Goal: Task Accomplishment & Management: Manage account settings

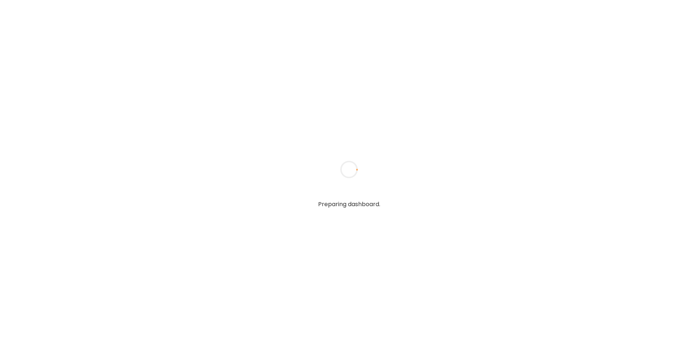
type input "**********"
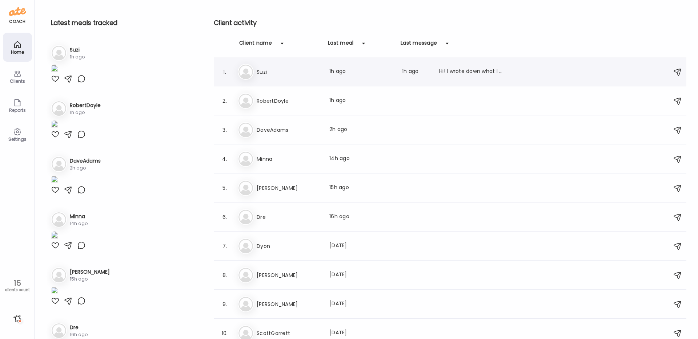
type input "**********"
click at [469, 69] on div "Hi! I wrote down what I ate for the first week in my notebook, but I'm going to…" at bounding box center [471, 72] width 64 height 9
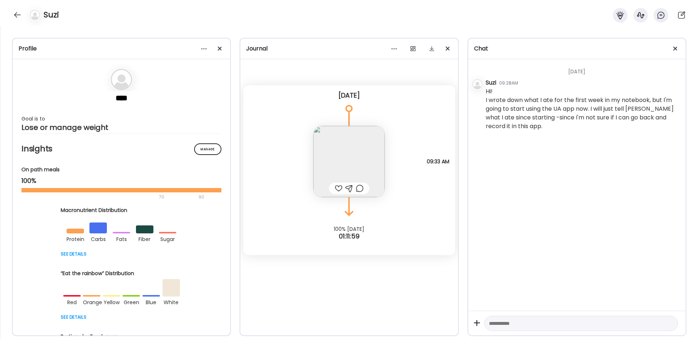
click at [360, 161] on img at bounding box center [348, 161] width 71 height 71
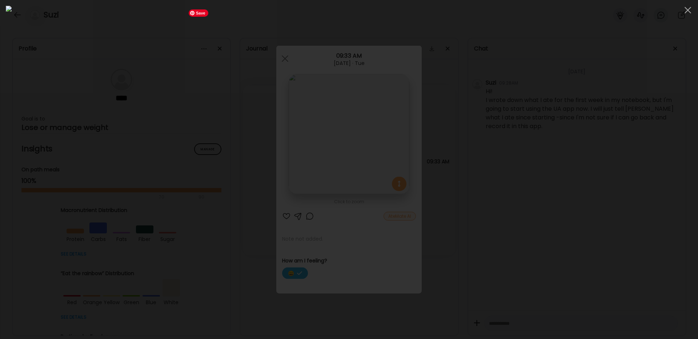
click at [345, 240] on img at bounding box center [349, 170] width 686 height 328
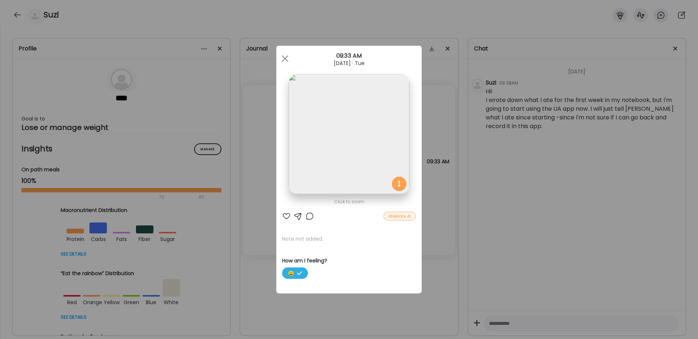
click at [398, 216] on div "AteMate AI" at bounding box center [399, 216] width 32 height 9
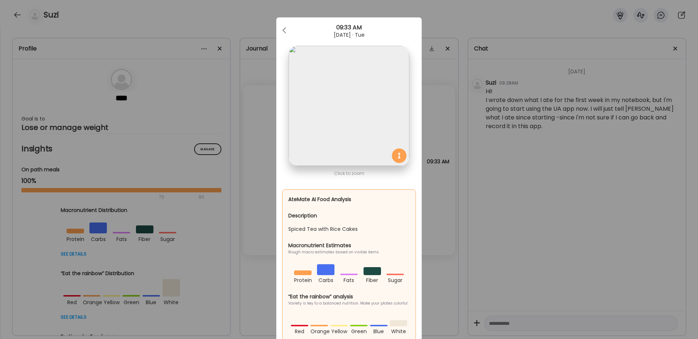
click at [441, 198] on div "Ate Coach Dashboard Wahoo! It’s official Take a moment to set up your Coach Pro…" at bounding box center [349, 169] width 698 height 339
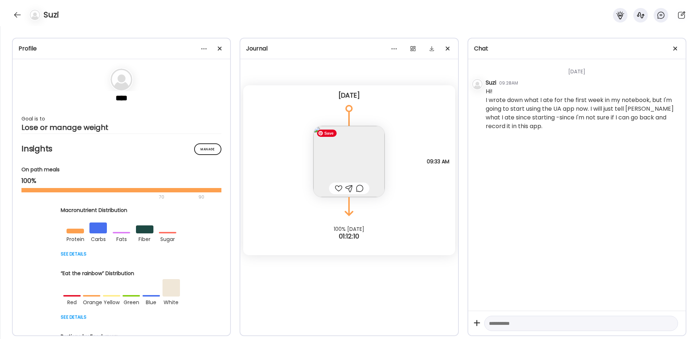
click at [330, 180] on img at bounding box center [348, 161] width 71 height 71
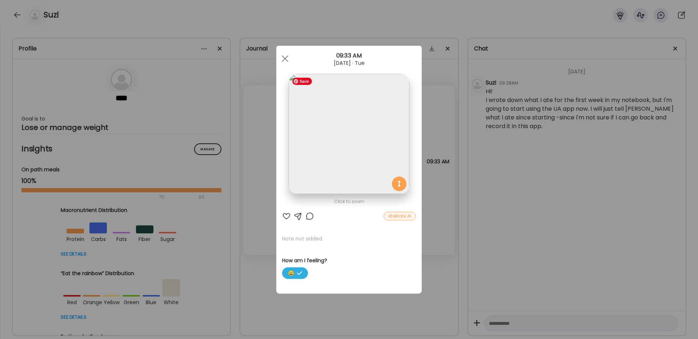
click at [347, 164] on img at bounding box center [348, 134] width 120 height 120
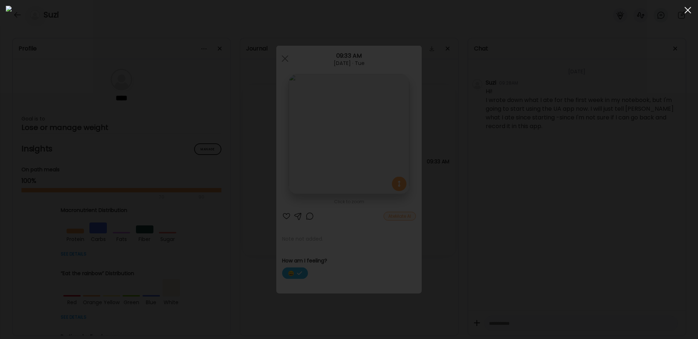
click at [687, 11] on div at bounding box center [687, 10] width 15 height 15
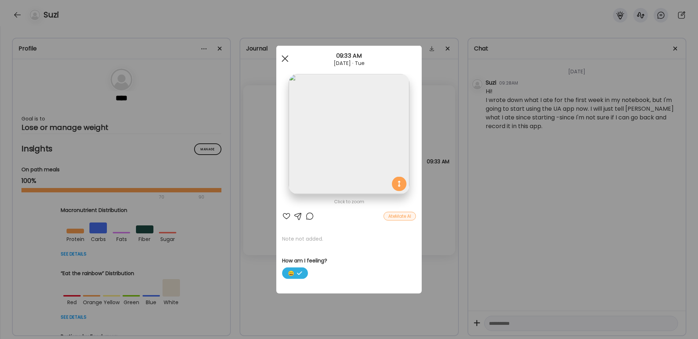
click at [283, 58] on div at bounding box center [285, 59] width 15 height 15
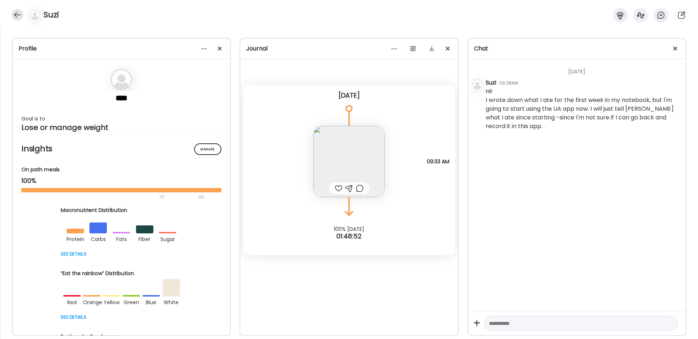
click at [15, 12] on div at bounding box center [18, 15] width 12 height 12
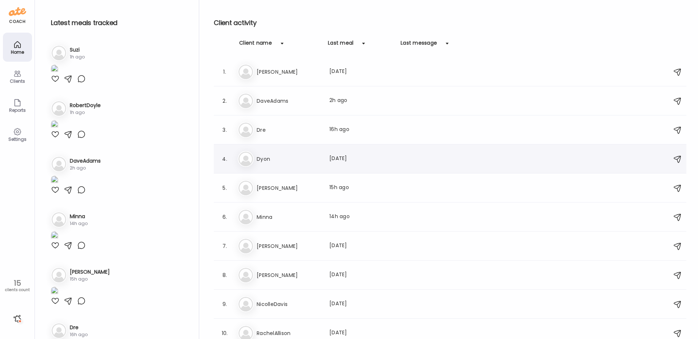
click at [251, 161] on img at bounding box center [245, 159] width 15 height 15
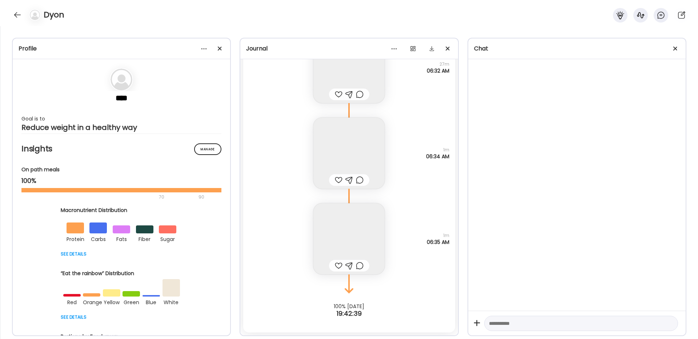
scroll to position [10569, 0]
click at [347, 235] on img at bounding box center [348, 238] width 71 height 71
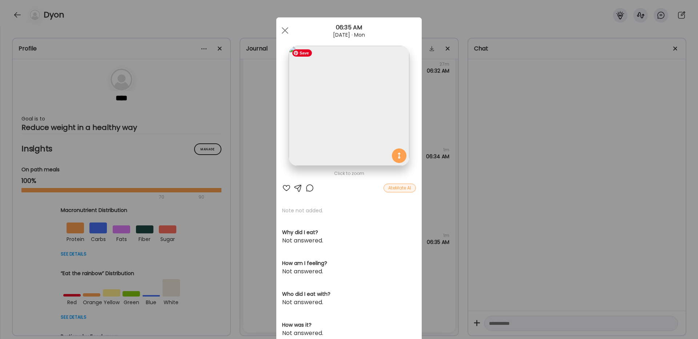
click at [339, 110] on img at bounding box center [348, 106] width 120 height 120
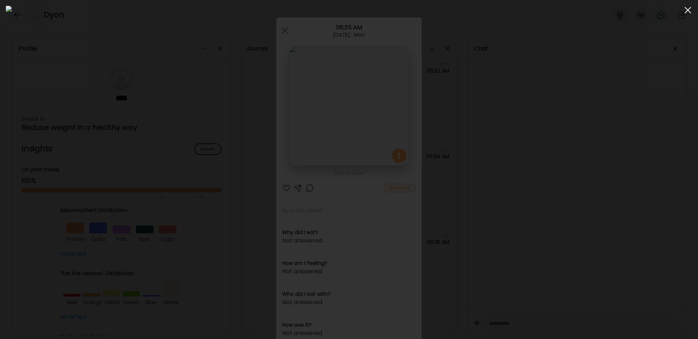
click at [689, 10] on div at bounding box center [687, 10] width 15 height 15
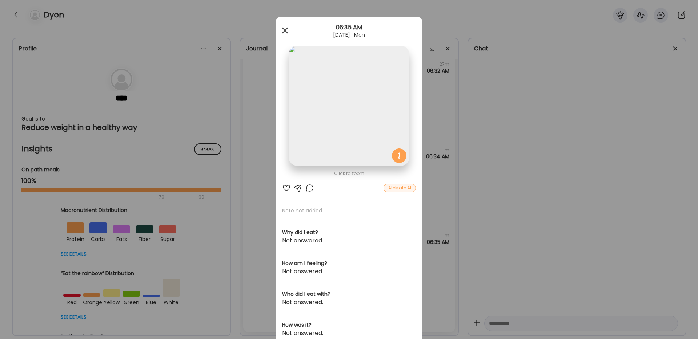
click at [283, 29] on span at bounding box center [285, 30] width 7 height 7
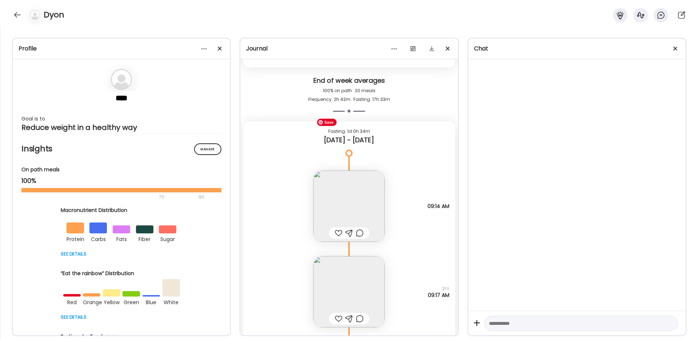
scroll to position [10080, 0]
click at [339, 208] on img at bounding box center [348, 206] width 71 height 71
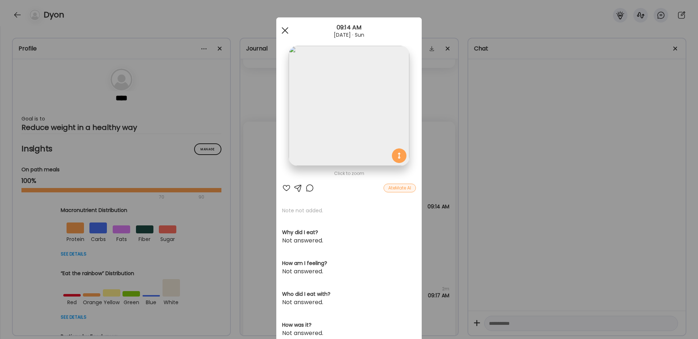
click at [285, 32] on span at bounding box center [285, 30] width 7 height 7
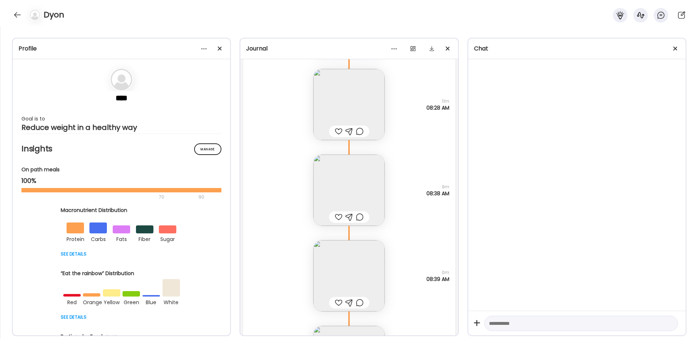
scroll to position [9699, 0]
click at [344, 194] on img at bounding box center [348, 191] width 71 height 71
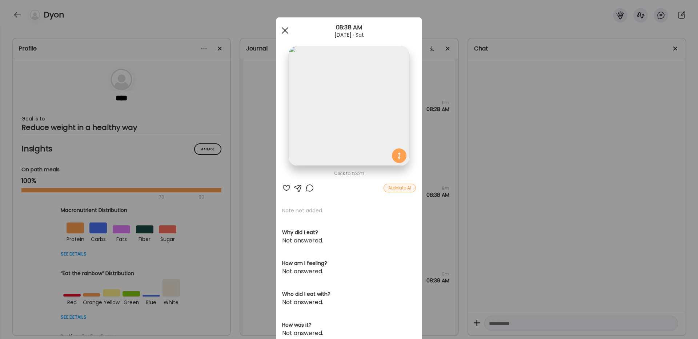
click at [284, 32] on div at bounding box center [285, 30] width 15 height 15
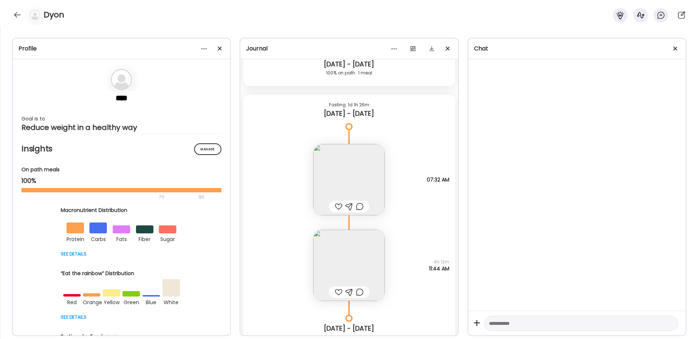
scroll to position [9275, 0]
click at [350, 173] on img at bounding box center [348, 180] width 71 height 71
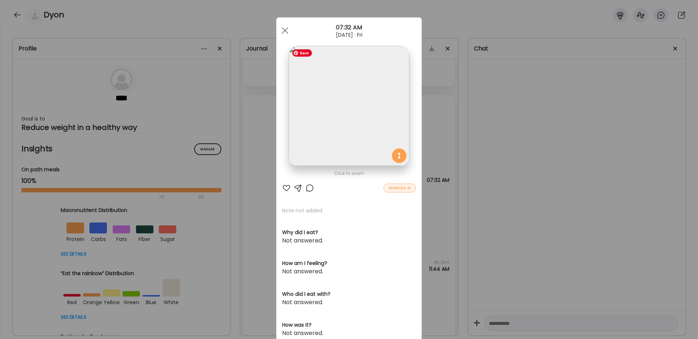
click at [356, 119] on img at bounding box center [348, 106] width 120 height 120
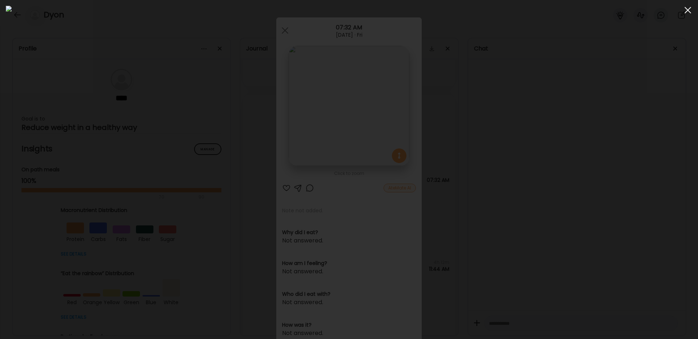
click at [687, 8] on div at bounding box center [687, 10] width 15 height 15
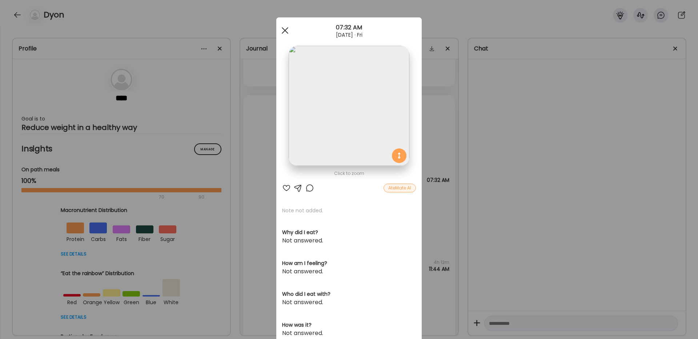
click at [287, 30] on div at bounding box center [285, 30] width 15 height 15
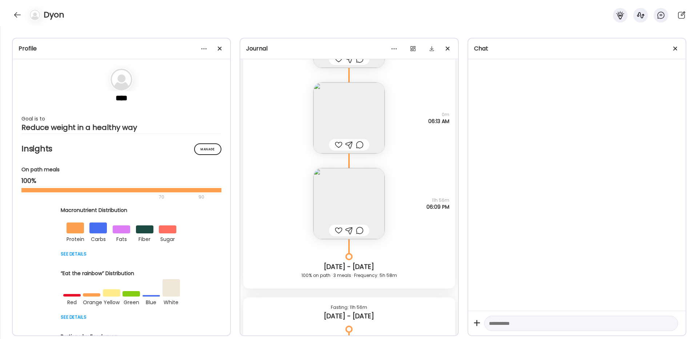
scroll to position [8883, 0]
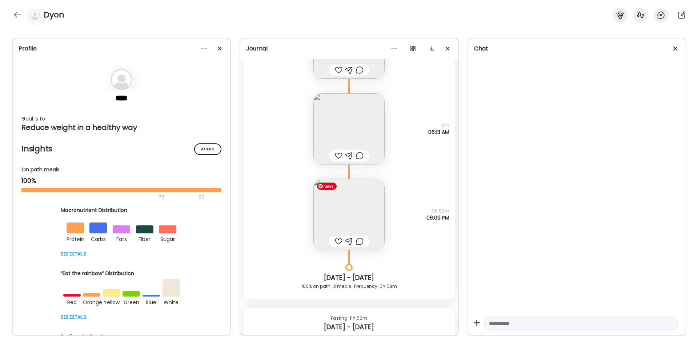
click at [354, 212] on img at bounding box center [348, 214] width 71 height 71
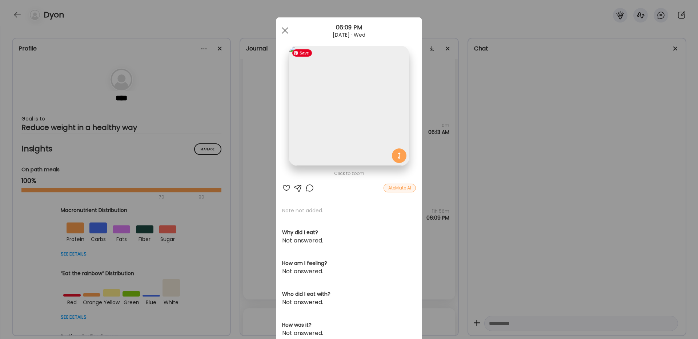
click at [308, 107] on img at bounding box center [348, 106] width 120 height 120
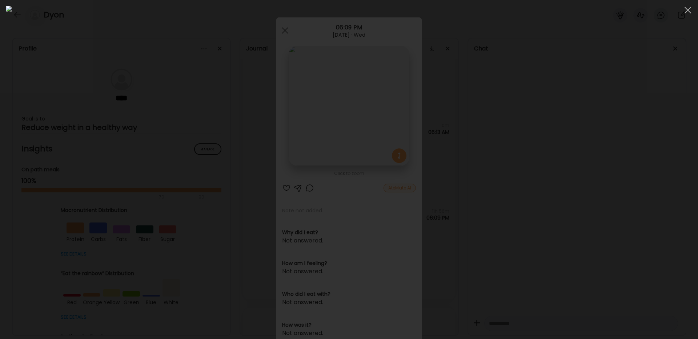
click at [549, 60] on div at bounding box center [349, 170] width 686 height 328
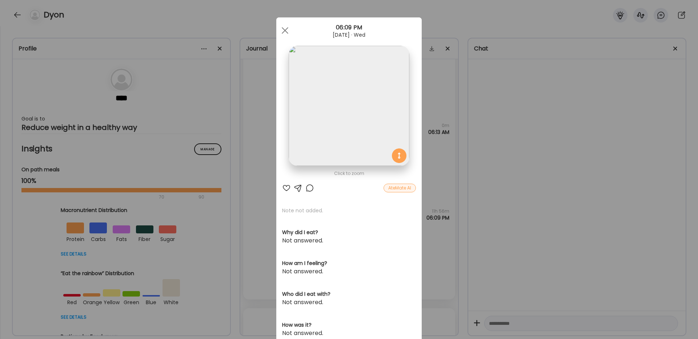
click at [399, 193] on div "Click to zoom AteMate AI Note not added. Why did I eat? Not answered. How am I …" at bounding box center [348, 231] width 145 height 428
click at [399, 187] on div "AteMate AI" at bounding box center [399, 188] width 32 height 9
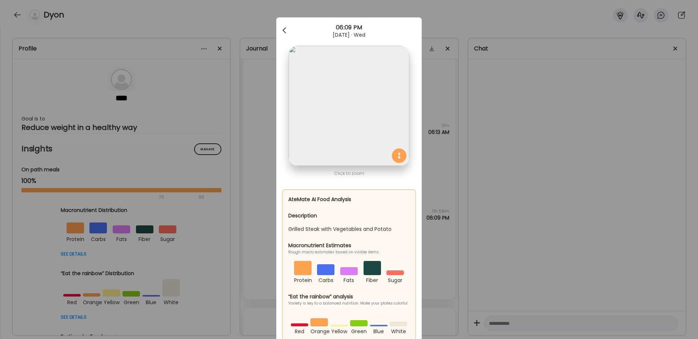
click at [285, 29] on div at bounding box center [285, 30] width 15 height 15
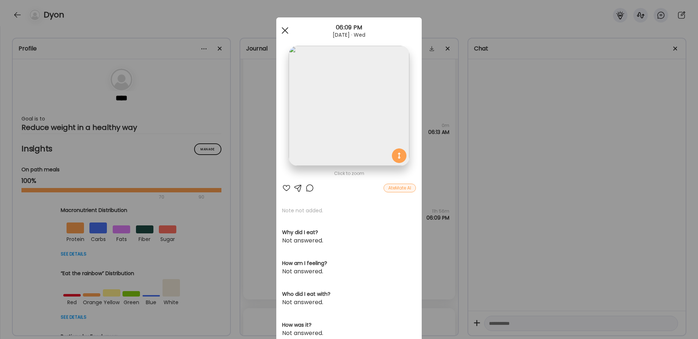
click at [285, 31] on span at bounding box center [285, 30] width 7 height 7
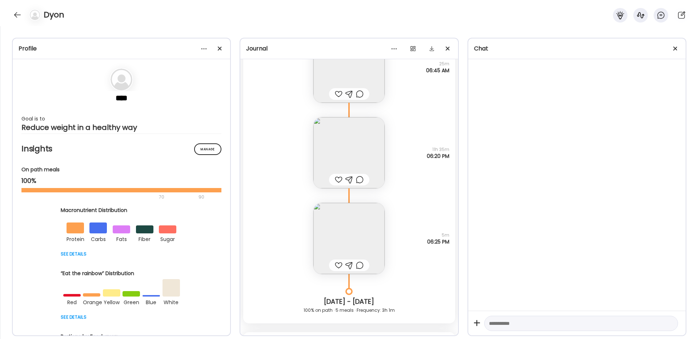
scroll to position [8503, 0]
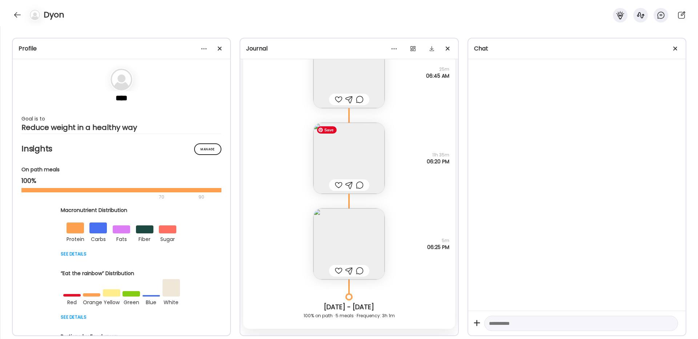
click at [345, 153] on img at bounding box center [348, 158] width 71 height 71
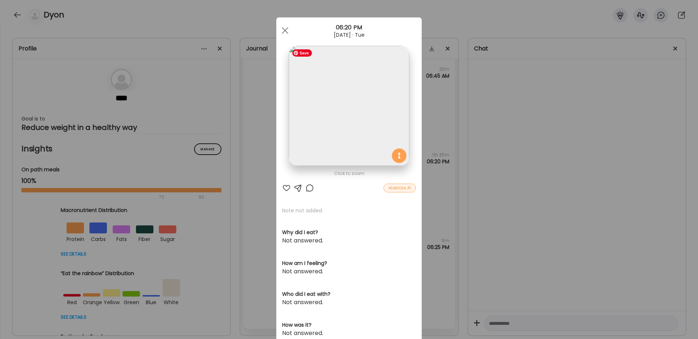
click at [380, 124] on img at bounding box center [348, 106] width 120 height 120
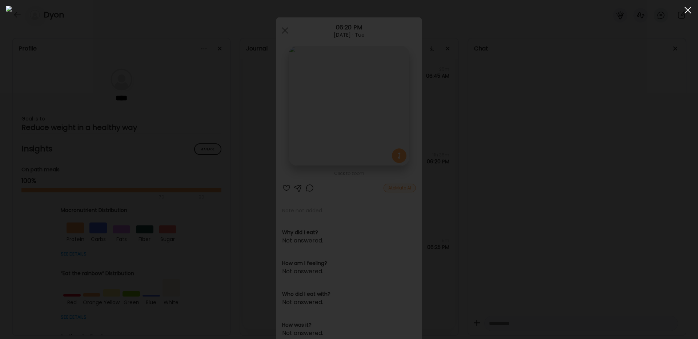
click at [688, 14] on div at bounding box center [687, 10] width 15 height 15
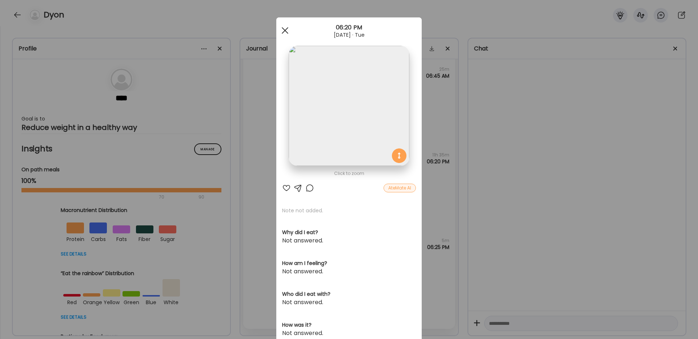
click at [285, 31] on span at bounding box center [285, 30] width 7 height 7
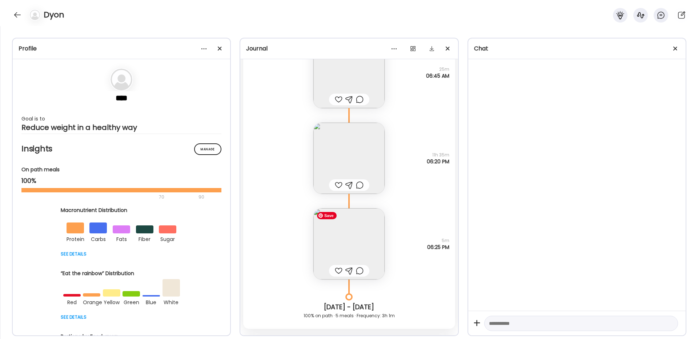
click at [341, 254] on img at bounding box center [348, 244] width 71 height 71
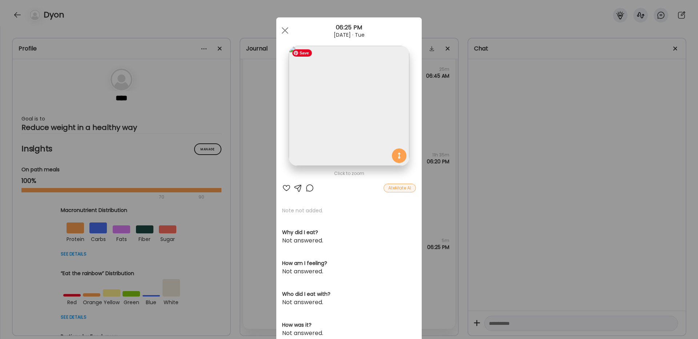
click at [359, 123] on img at bounding box center [348, 106] width 120 height 120
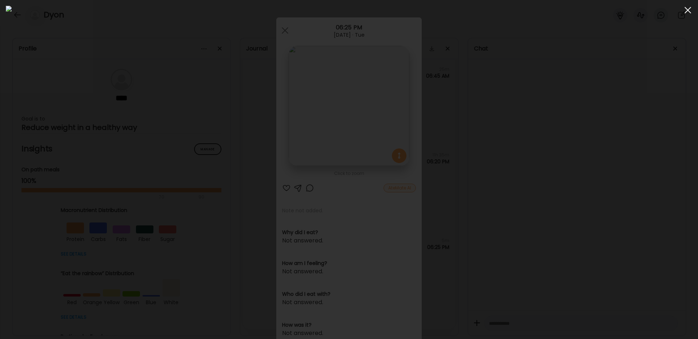
click at [690, 9] on div at bounding box center [687, 10] width 15 height 15
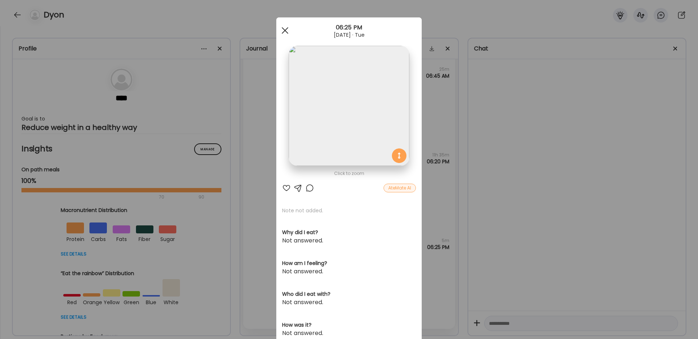
click at [283, 28] on span at bounding box center [285, 30] width 7 height 7
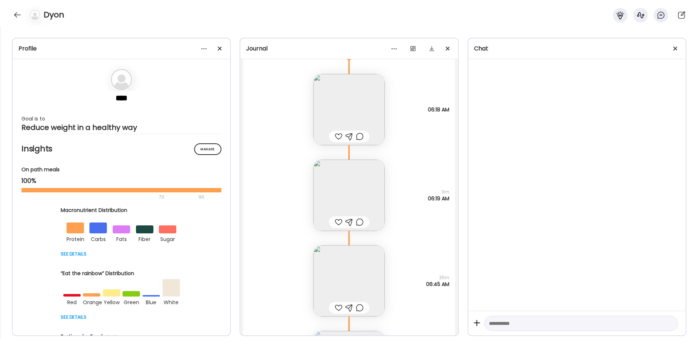
scroll to position [8294, 0]
click at [340, 278] on img at bounding box center [348, 282] width 71 height 71
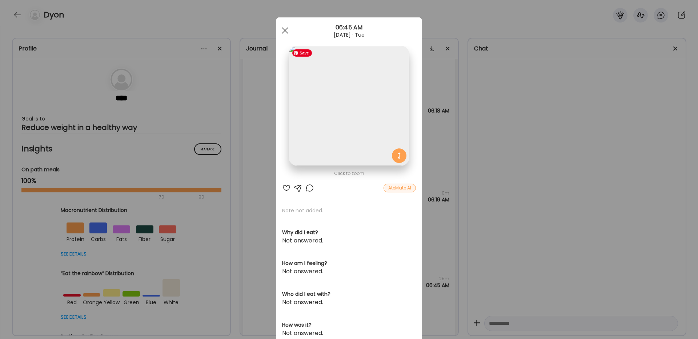
click at [369, 96] on img at bounding box center [348, 106] width 120 height 120
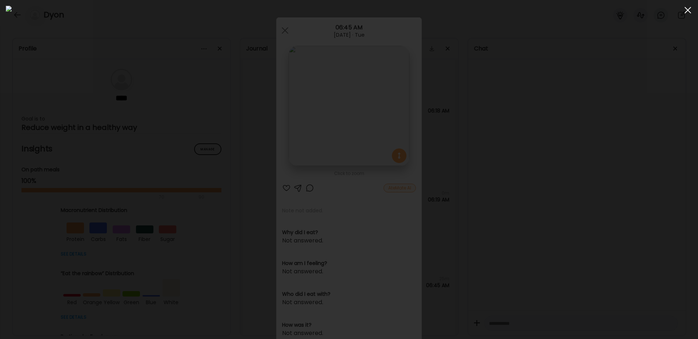
click at [688, 12] on div at bounding box center [687, 10] width 15 height 15
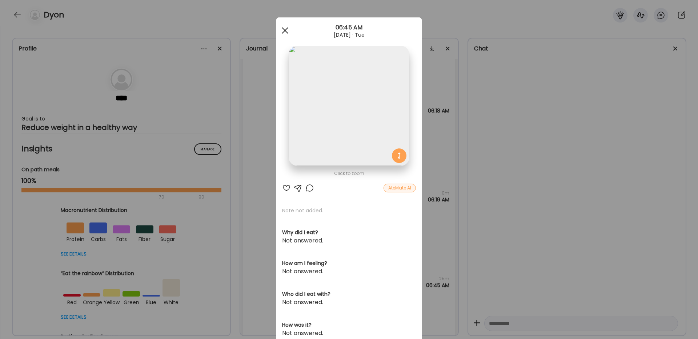
click at [283, 31] on span at bounding box center [285, 30] width 7 height 7
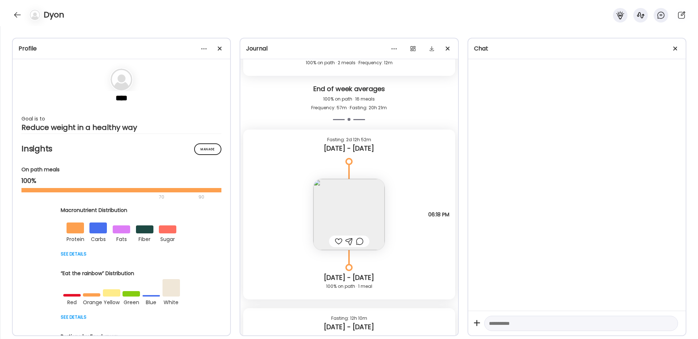
scroll to position [7659, 0]
click at [343, 209] on img at bounding box center [348, 216] width 71 height 71
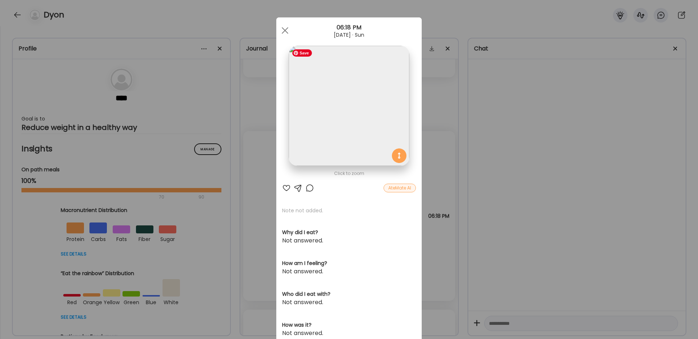
click at [342, 98] on img at bounding box center [348, 106] width 120 height 120
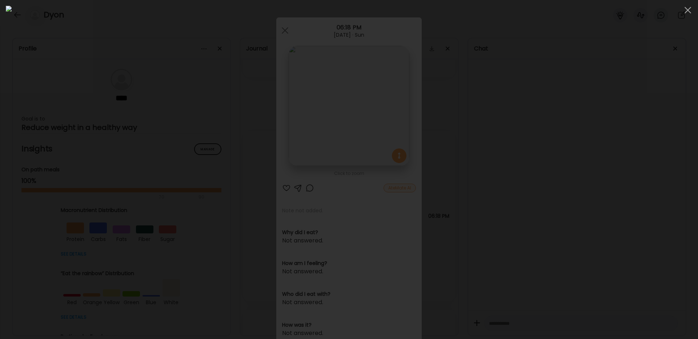
click at [610, 52] on div at bounding box center [349, 170] width 686 height 328
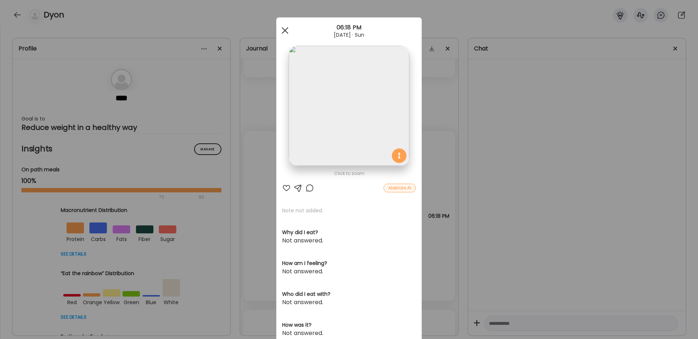
click at [285, 28] on div at bounding box center [285, 30] width 15 height 15
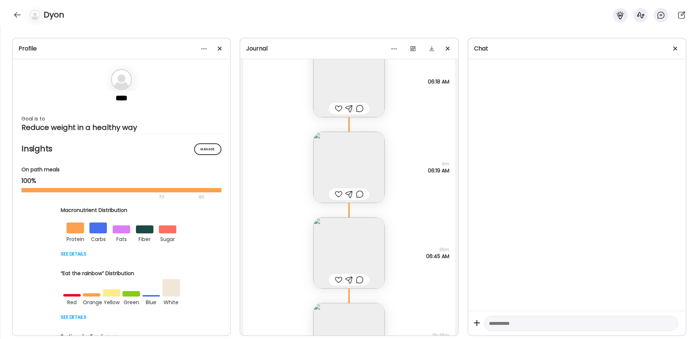
scroll to position [8324, 0]
click at [366, 169] on img at bounding box center [348, 165] width 71 height 71
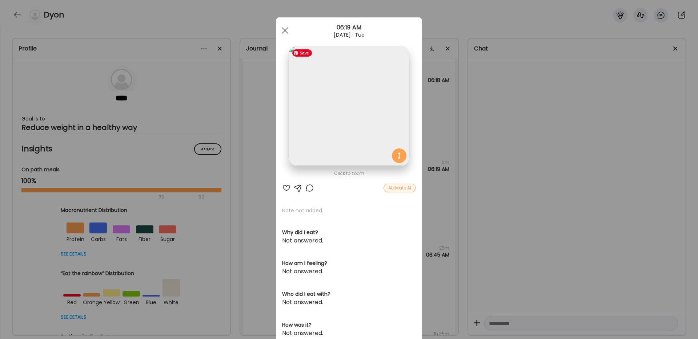
click at [340, 108] on img at bounding box center [348, 106] width 120 height 120
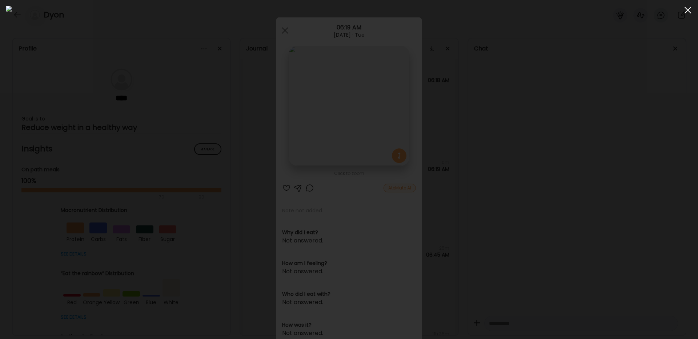
click at [688, 9] on span at bounding box center [687, 10] width 7 height 7
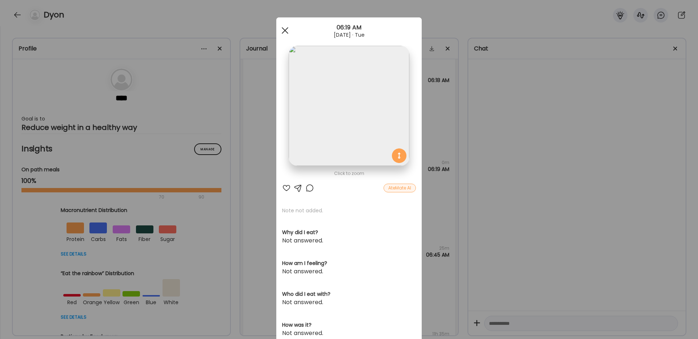
click at [287, 32] on span at bounding box center [285, 30] width 7 height 7
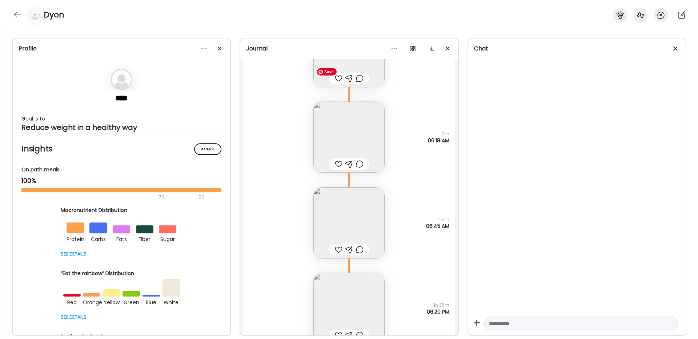
scroll to position [8362, 0]
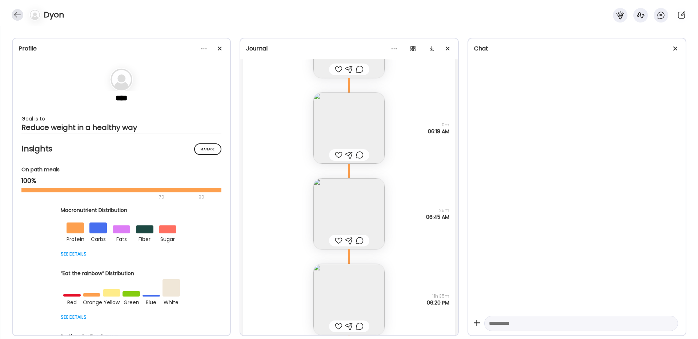
click at [17, 14] on div at bounding box center [18, 15] width 12 height 12
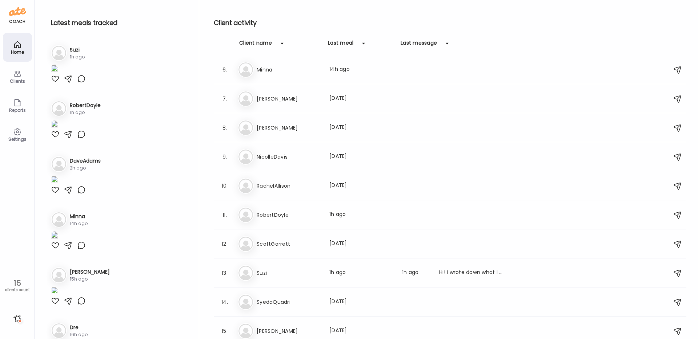
scroll to position [149, 0]
click at [274, 214] on h3 "RobertDoyle" at bounding box center [288, 213] width 64 height 9
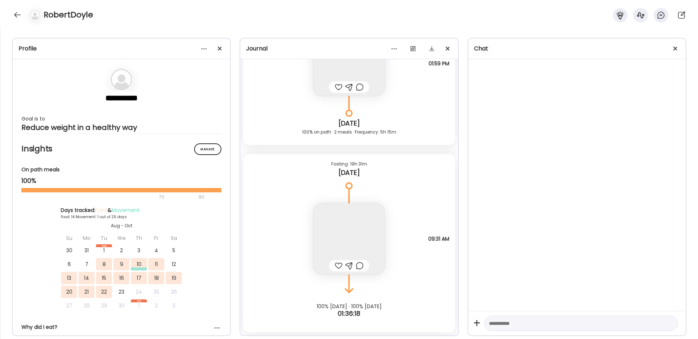
scroll to position [9501, 0]
click at [14, 12] on div at bounding box center [18, 15] width 12 height 12
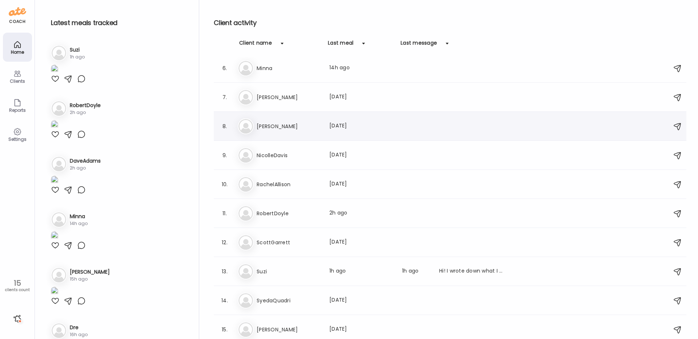
scroll to position [0, 0]
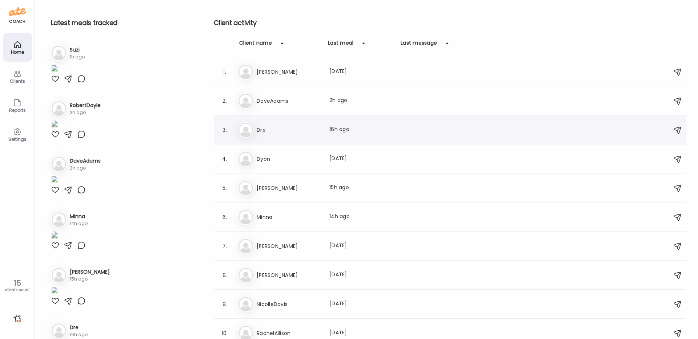
click at [273, 124] on div "[PERSON_NAME] Last meal: 16h ago" at bounding box center [451, 130] width 427 height 16
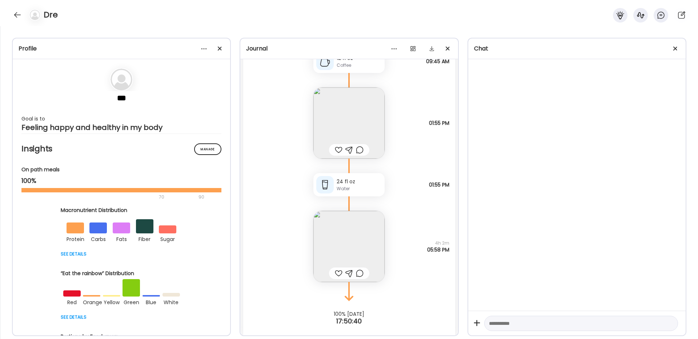
scroll to position [3345, 0]
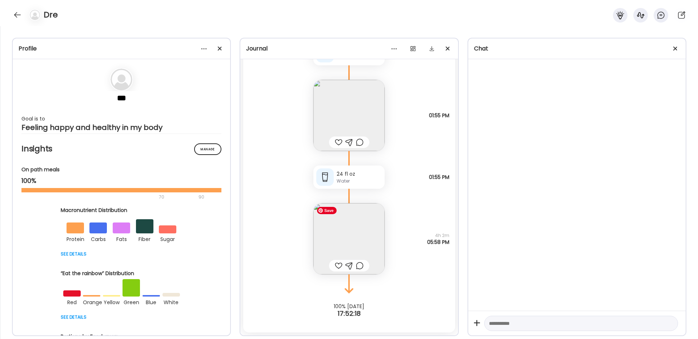
click at [345, 243] on img at bounding box center [348, 238] width 71 height 71
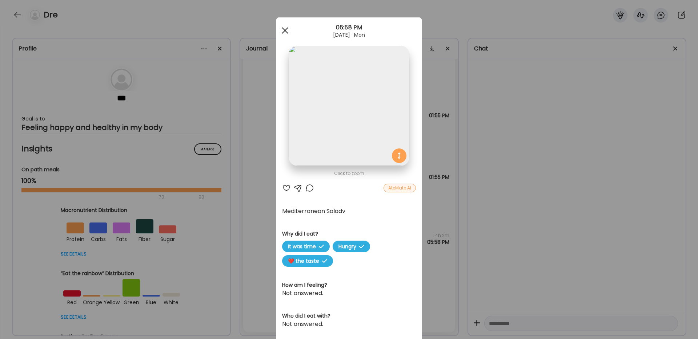
click at [283, 31] on div at bounding box center [285, 30] width 15 height 15
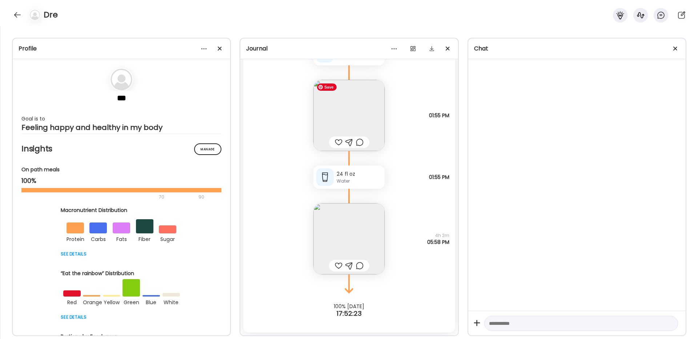
click at [352, 101] on img at bounding box center [348, 115] width 71 height 71
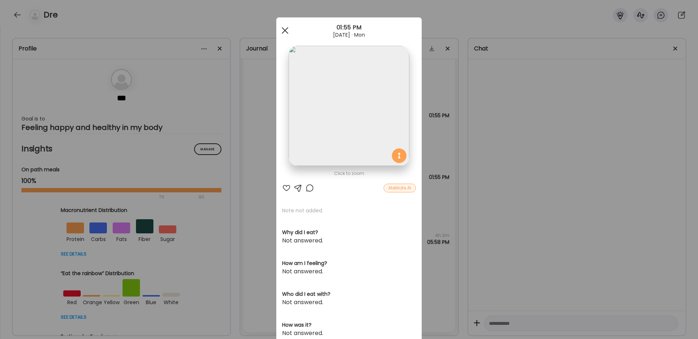
click at [287, 30] on div at bounding box center [285, 30] width 15 height 15
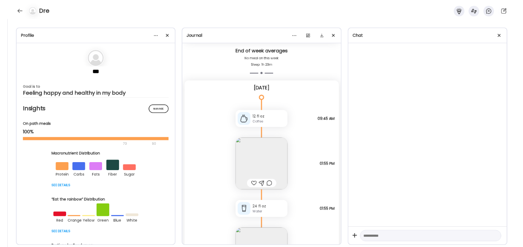
scroll to position [3236, 0]
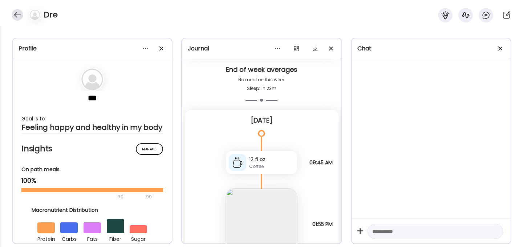
click at [19, 13] on div at bounding box center [18, 15] width 12 height 12
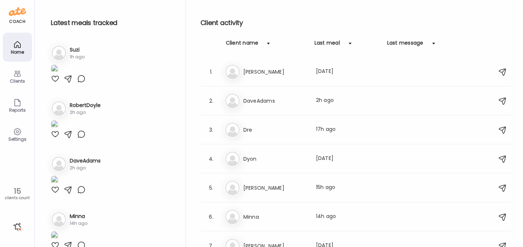
click at [329, 45] on div "Last meal" at bounding box center [327, 45] width 25 height 12
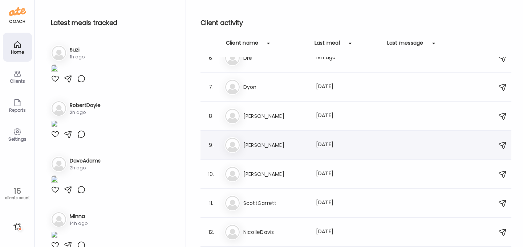
scroll to position [163, 0]
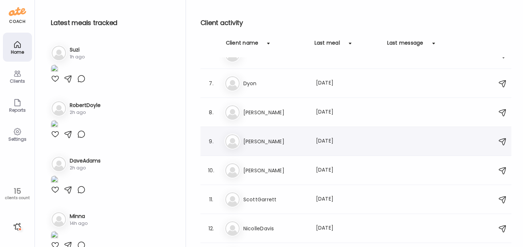
click at [261, 142] on h3 "[PERSON_NAME]" at bounding box center [275, 141] width 64 height 9
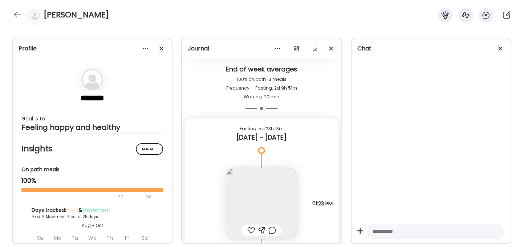
scroll to position [3837, 0]
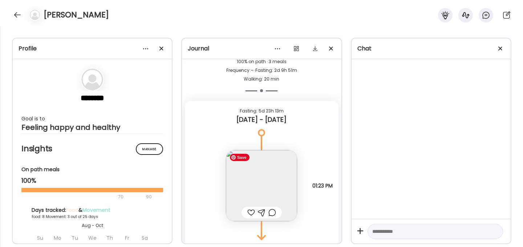
click at [266, 169] on img at bounding box center [261, 185] width 71 height 71
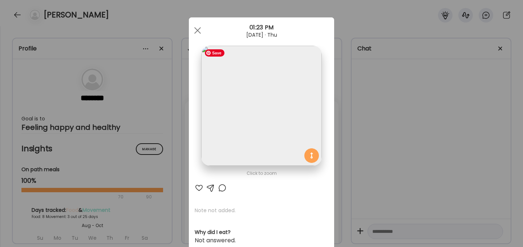
click at [279, 105] on img at bounding box center [261, 106] width 120 height 120
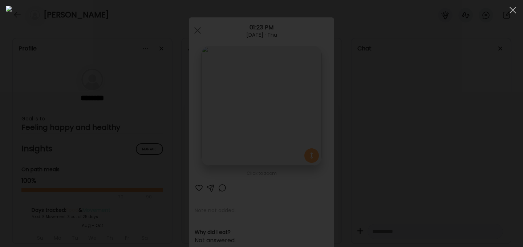
click at [431, 61] on div at bounding box center [262, 124] width 512 height 236
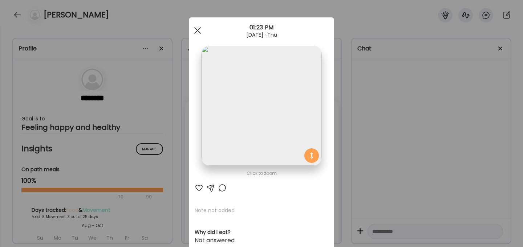
click at [198, 29] on span at bounding box center [197, 30] width 7 height 7
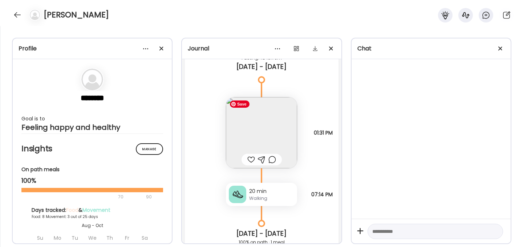
scroll to position [3433, 0]
click at [268, 124] on img at bounding box center [261, 131] width 71 height 71
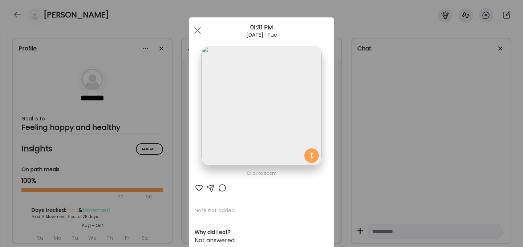
click at [266, 116] on img at bounding box center [261, 106] width 120 height 120
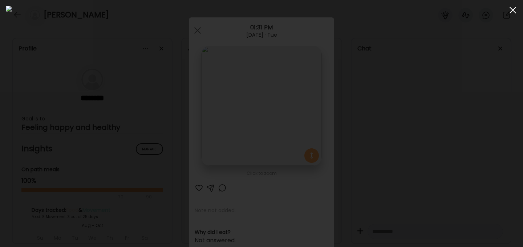
click at [510, 11] on div at bounding box center [513, 10] width 15 height 15
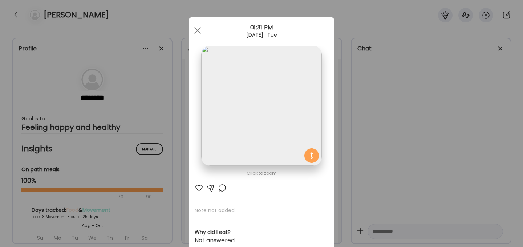
click at [353, 112] on div "Ate Coach Dashboard Wahoo! It’s official Take a moment to set up your Coach Pro…" at bounding box center [261, 123] width 523 height 247
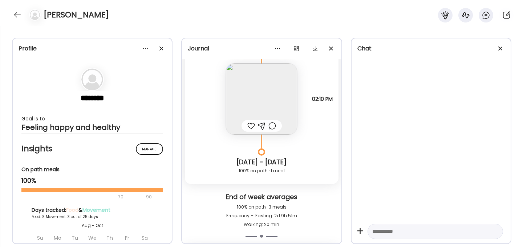
scroll to position [3692, 0]
click at [263, 93] on img at bounding box center [261, 98] width 71 height 71
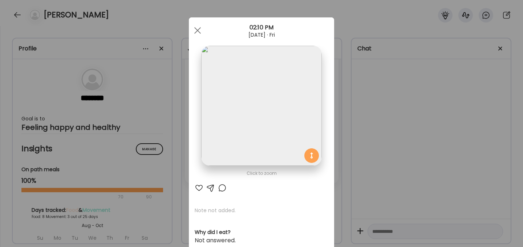
click at [243, 99] on img at bounding box center [261, 106] width 120 height 120
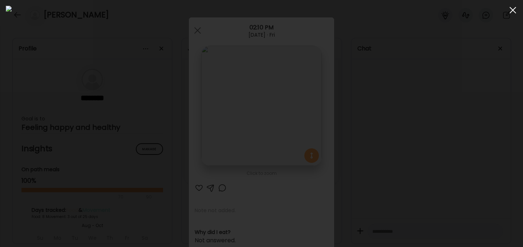
click at [515, 11] on div at bounding box center [513, 10] width 15 height 15
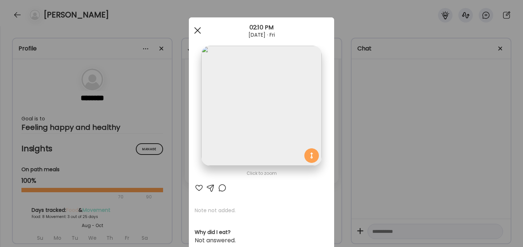
click at [196, 31] on div at bounding box center [197, 30] width 15 height 15
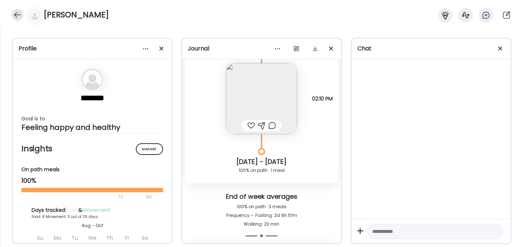
click at [16, 15] on div at bounding box center [18, 15] width 12 height 12
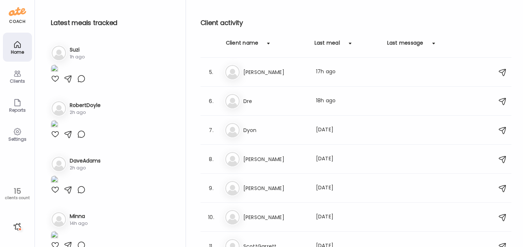
scroll to position [117, 0]
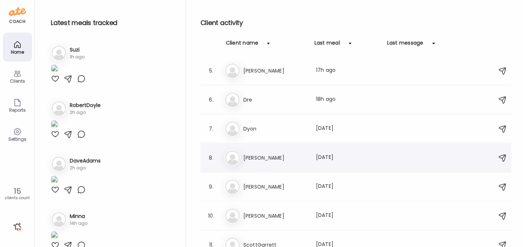
click at [292, 163] on div "Mi [PERSON_NAME] Last meal: [DATE]" at bounding box center [357, 158] width 265 height 16
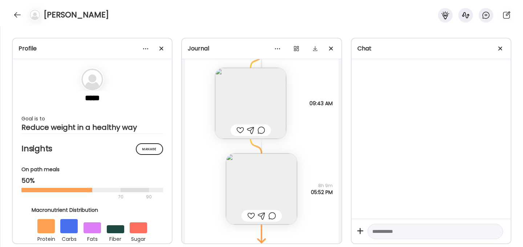
scroll to position [2130, 0]
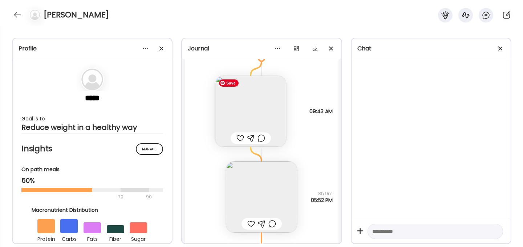
click at [252, 105] on img at bounding box center [250, 111] width 71 height 71
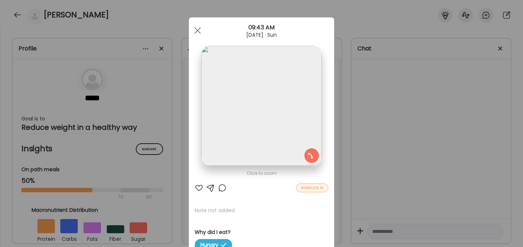
click at [282, 97] on img at bounding box center [261, 106] width 120 height 120
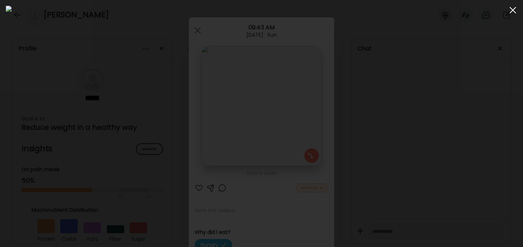
click at [514, 9] on div at bounding box center [513, 10] width 15 height 15
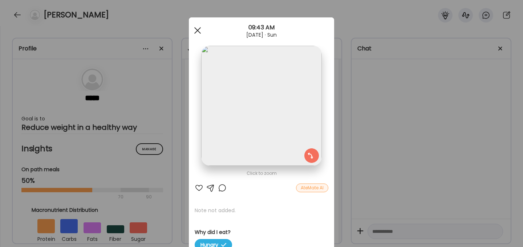
click at [196, 29] on span at bounding box center [197, 30] width 7 height 7
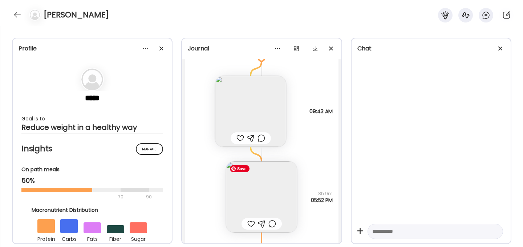
click at [255, 191] on img at bounding box center [261, 197] width 71 height 71
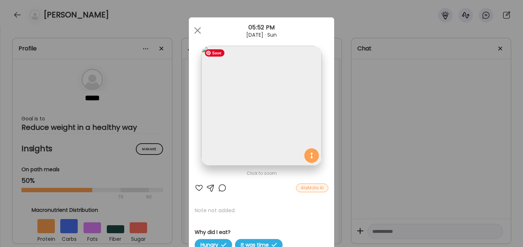
click at [273, 125] on img at bounding box center [261, 106] width 120 height 120
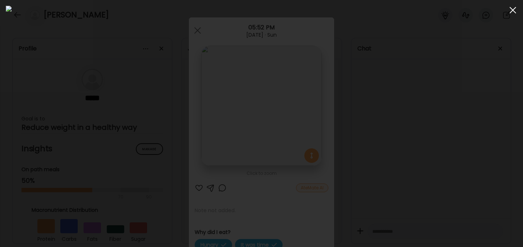
click at [514, 10] on div at bounding box center [513, 10] width 15 height 15
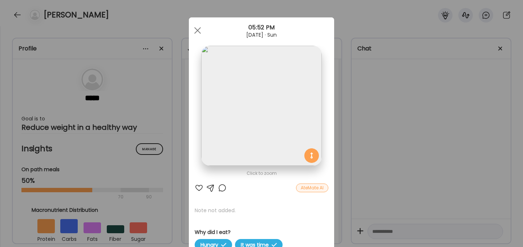
click at [223, 189] on div at bounding box center [222, 188] width 9 height 9
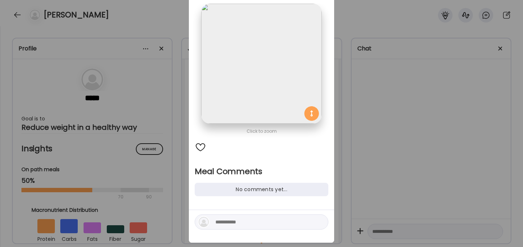
scroll to position [46, 0]
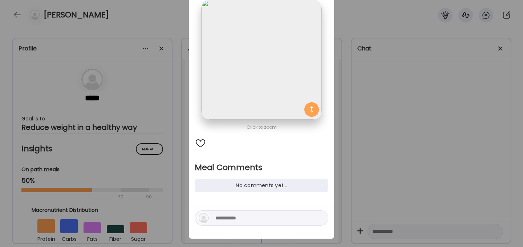
click at [241, 217] on textarea at bounding box center [264, 218] width 98 height 9
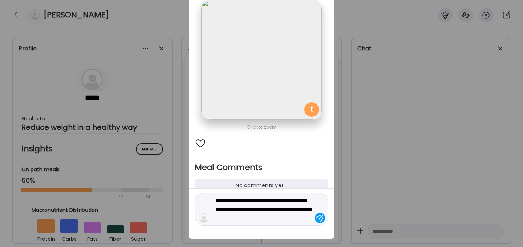
type textarea "**********"
click at [321, 219] on div at bounding box center [320, 218] width 10 height 10
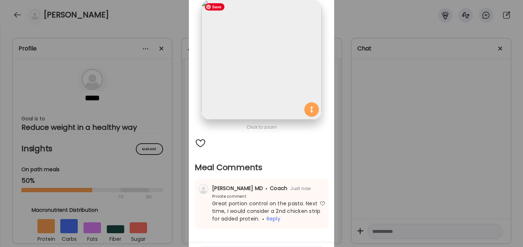
scroll to position [0, 0]
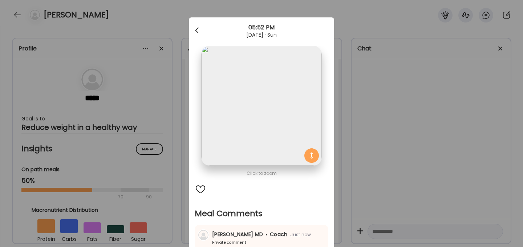
click at [195, 32] on div at bounding box center [197, 30] width 15 height 15
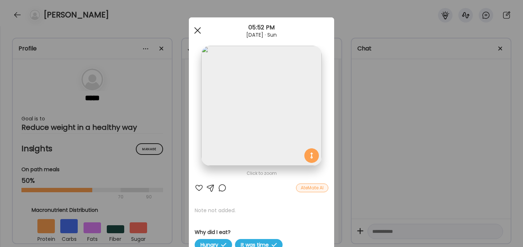
click at [199, 30] on div at bounding box center [197, 30] width 15 height 15
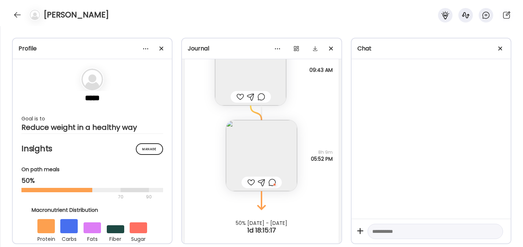
scroll to position [2180, 0]
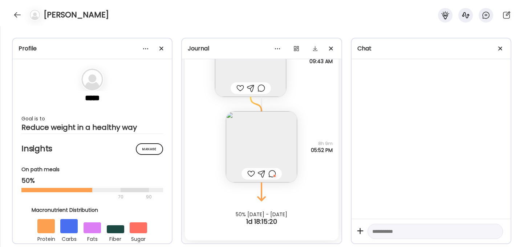
click at [250, 175] on div at bounding box center [251, 174] width 8 height 9
click at [17, 12] on div at bounding box center [18, 15] width 12 height 12
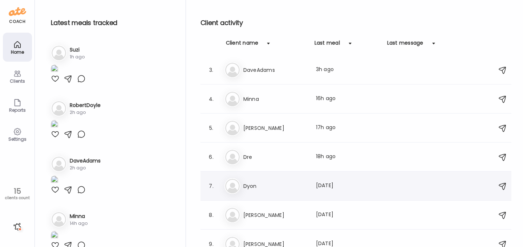
scroll to position [0, 0]
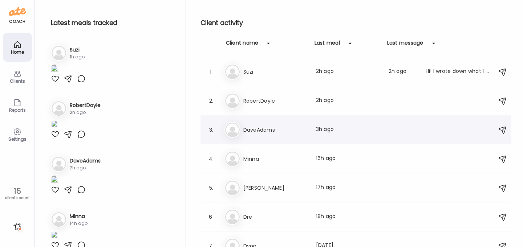
click at [276, 131] on h3 "DaveAdams" at bounding box center [275, 130] width 64 height 9
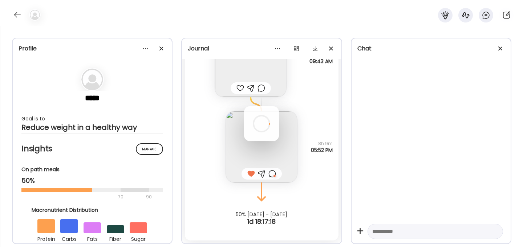
scroll to position [2504, 0]
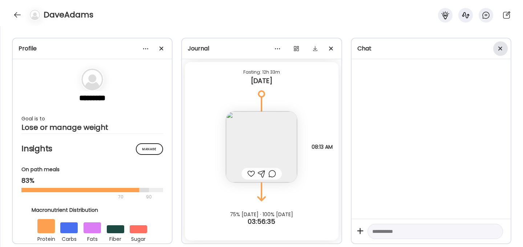
click at [500, 52] on div at bounding box center [500, 48] width 15 height 15
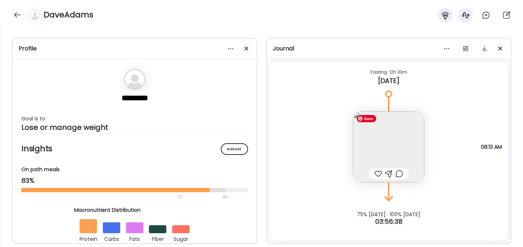
click at [395, 152] on img at bounding box center [388, 147] width 71 height 71
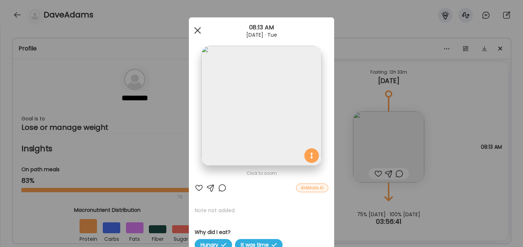
click at [198, 32] on div at bounding box center [197, 30] width 15 height 15
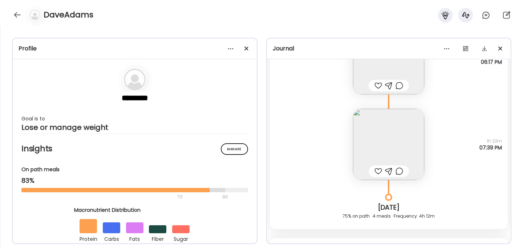
scroll to position [2335, 0]
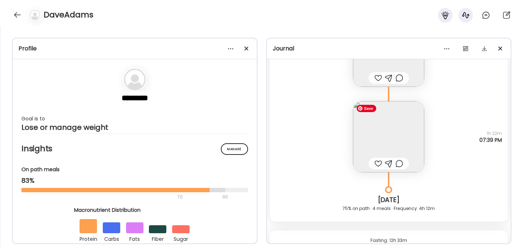
click at [371, 142] on img at bounding box center [388, 136] width 71 height 71
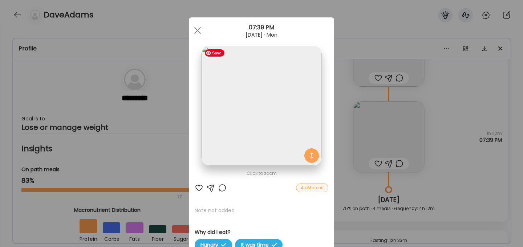
click at [255, 113] on img at bounding box center [261, 106] width 120 height 120
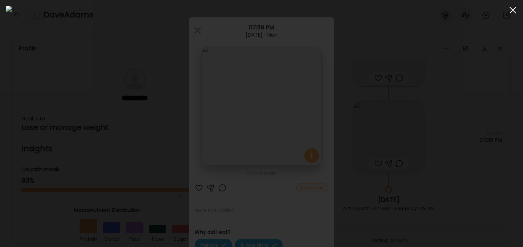
click at [516, 7] on span at bounding box center [513, 10] width 7 height 7
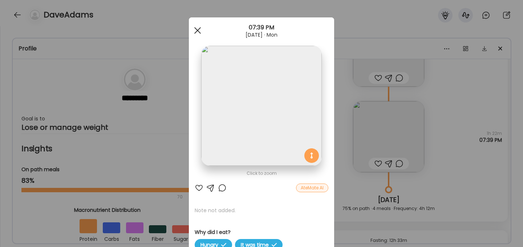
click at [199, 28] on span at bounding box center [197, 30] width 7 height 7
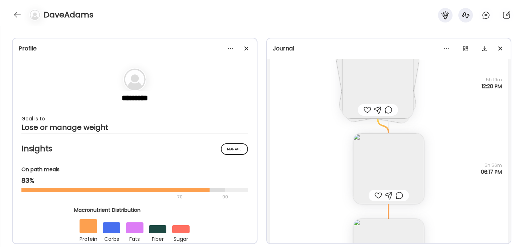
scroll to position [2215, 0]
click at [384, 163] on img at bounding box center [388, 171] width 71 height 71
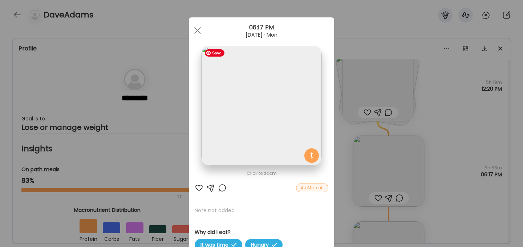
click at [247, 110] on img at bounding box center [261, 106] width 120 height 120
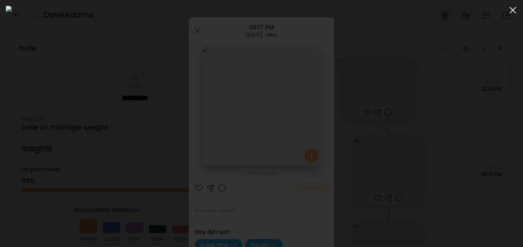
click at [514, 11] on div at bounding box center [513, 10] width 15 height 15
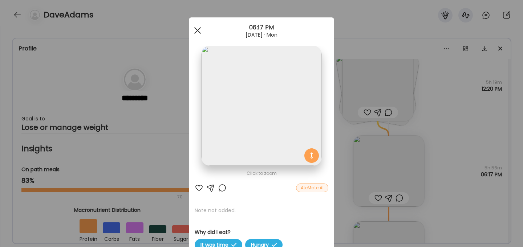
click at [198, 31] on div at bounding box center [197, 30] width 15 height 15
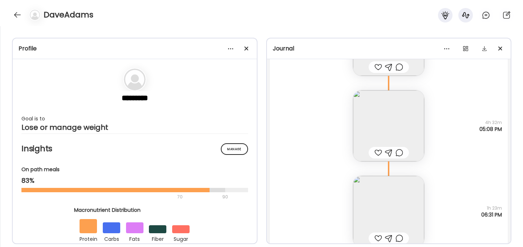
scroll to position [1822, 0]
click at [399, 213] on img at bounding box center [388, 214] width 71 height 71
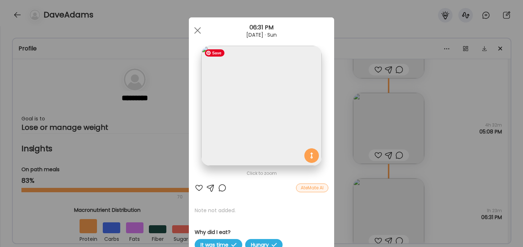
click at [241, 91] on img at bounding box center [261, 106] width 120 height 120
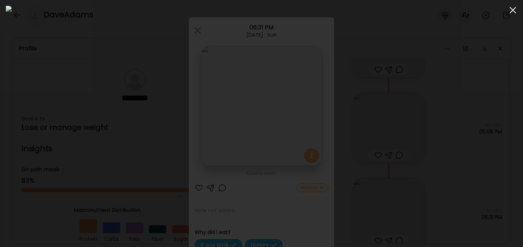
click at [512, 11] on span at bounding box center [513, 10] width 7 height 7
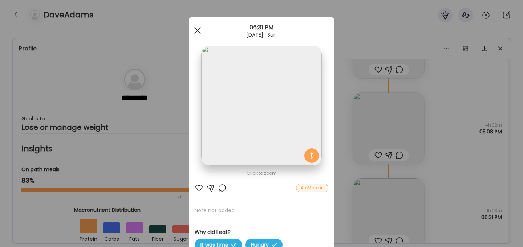
click at [198, 30] on span at bounding box center [197, 30] width 7 height 7
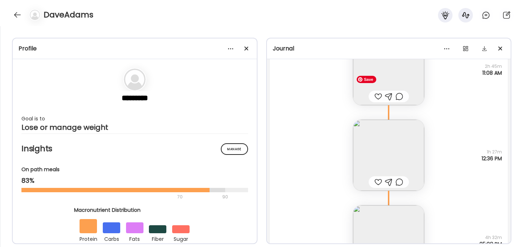
scroll to position [1708, 0]
click at [387, 155] on img at bounding box center [388, 156] width 71 height 71
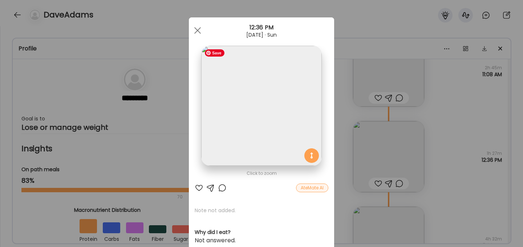
click at [288, 117] on img at bounding box center [261, 106] width 120 height 120
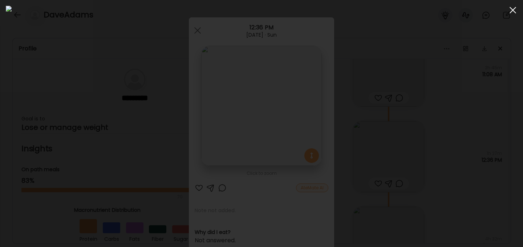
click at [512, 10] on span at bounding box center [513, 10] width 7 height 7
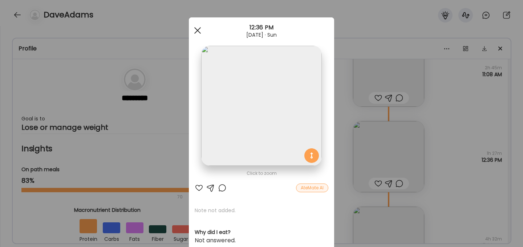
click at [199, 31] on div at bounding box center [197, 30] width 15 height 15
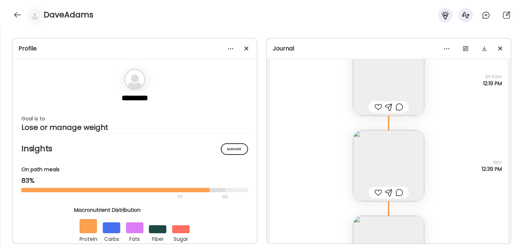
scroll to position [1204, 0]
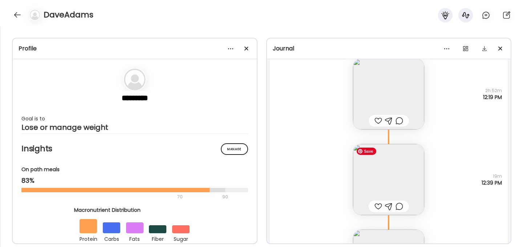
click at [399, 172] on img at bounding box center [388, 179] width 71 height 71
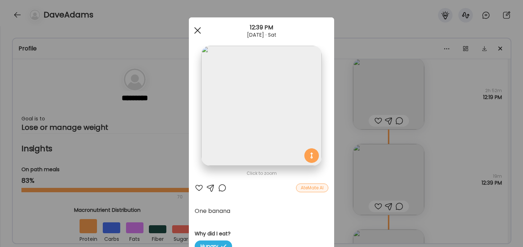
click at [198, 31] on span at bounding box center [197, 30] width 7 height 7
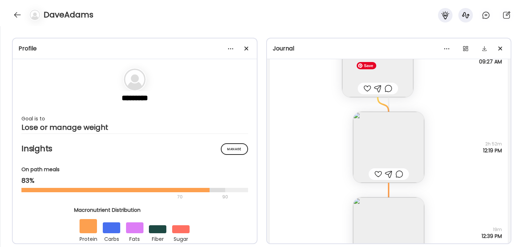
scroll to position [1150, 0]
click at [386, 138] on img at bounding box center [388, 148] width 71 height 71
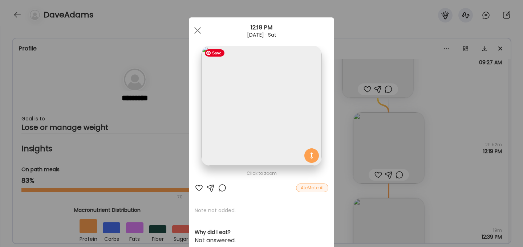
click at [273, 116] on img at bounding box center [261, 106] width 120 height 120
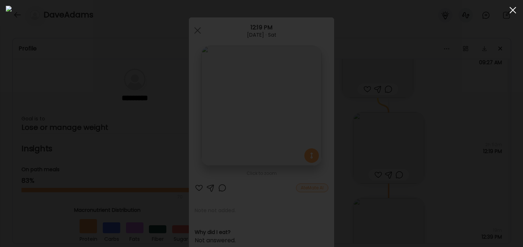
click at [512, 11] on span at bounding box center [513, 10] width 7 height 7
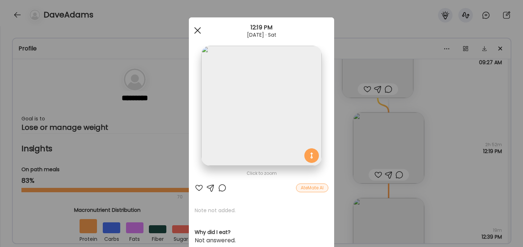
click at [197, 29] on div at bounding box center [197, 30] width 15 height 15
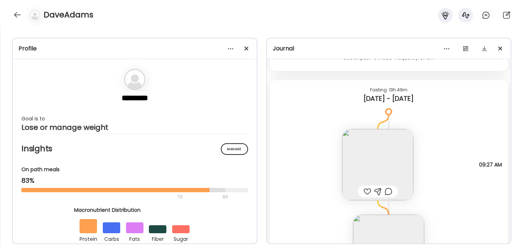
scroll to position [1044, 0]
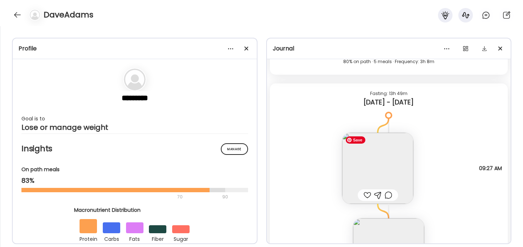
click at [384, 169] on img at bounding box center [377, 168] width 71 height 71
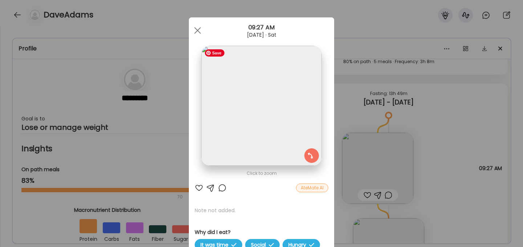
click at [262, 117] on img at bounding box center [261, 106] width 120 height 120
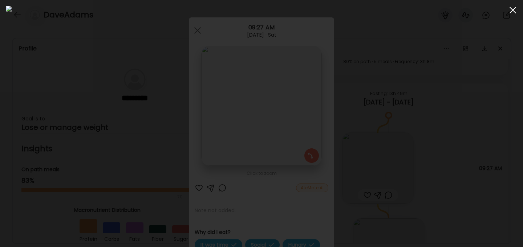
click at [514, 10] on div at bounding box center [513, 10] width 15 height 15
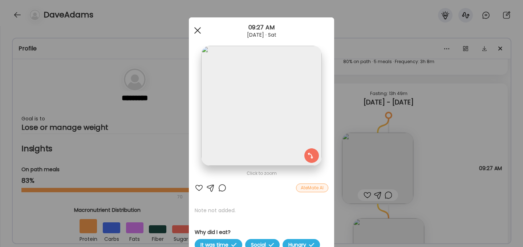
click at [199, 27] on div at bounding box center [197, 30] width 15 height 15
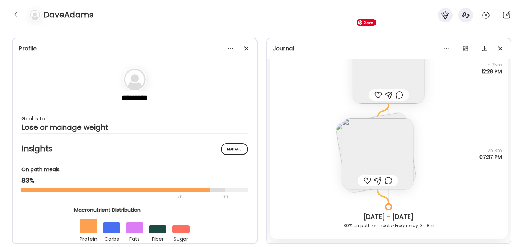
scroll to position [889, 0]
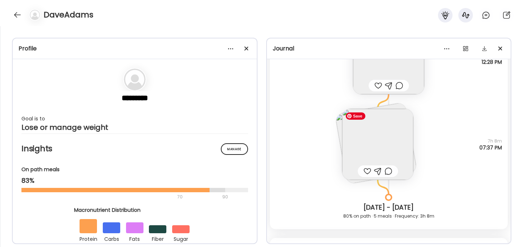
click at [383, 138] on img at bounding box center [377, 144] width 71 height 71
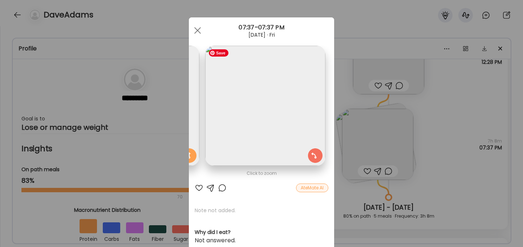
click at [276, 110] on img at bounding box center [265, 106] width 120 height 120
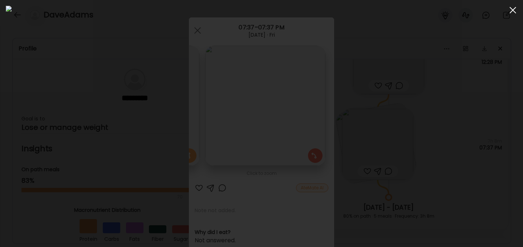
click at [514, 12] on div at bounding box center [513, 10] width 15 height 15
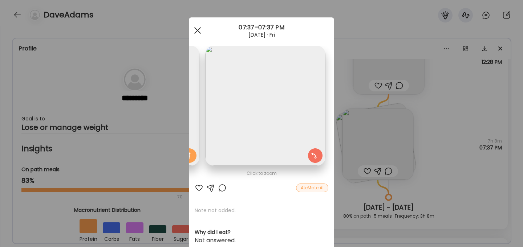
click at [192, 32] on div at bounding box center [197, 30] width 15 height 15
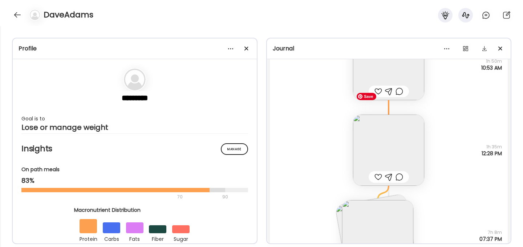
scroll to position [794, 0]
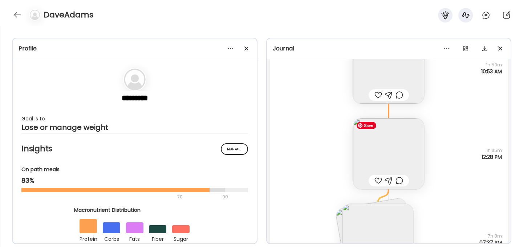
click at [397, 138] on img at bounding box center [388, 153] width 71 height 71
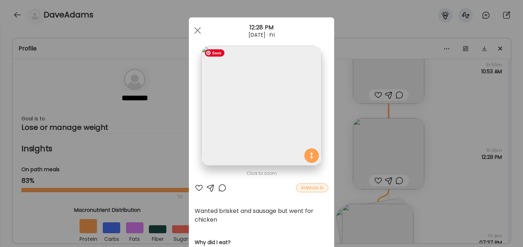
click at [286, 110] on img at bounding box center [261, 106] width 120 height 120
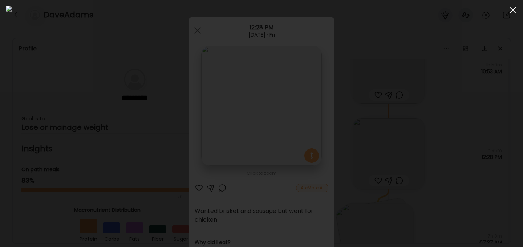
click at [512, 11] on span at bounding box center [513, 10] width 7 height 7
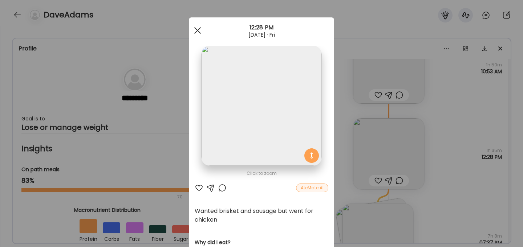
click at [195, 29] on span at bounding box center [197, 30] width 7 height 7
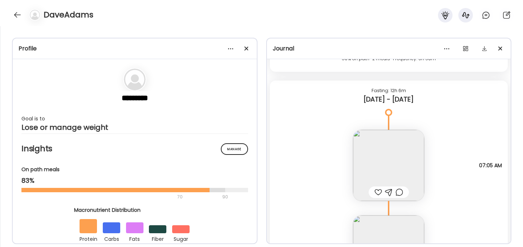
scroll to position [521, 0]
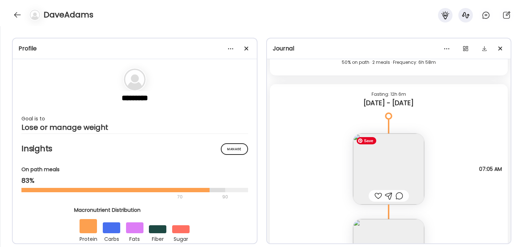
click at [380, 148] on img at bounding box center [388, 169] width 71 height 71
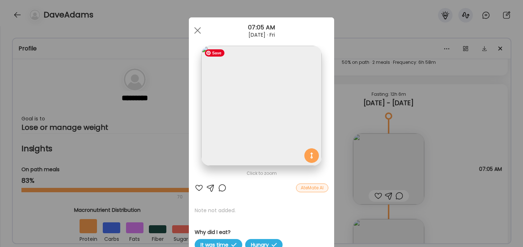
click at [257, 117] on img at bounding box center [261, 106] width 120 height 120
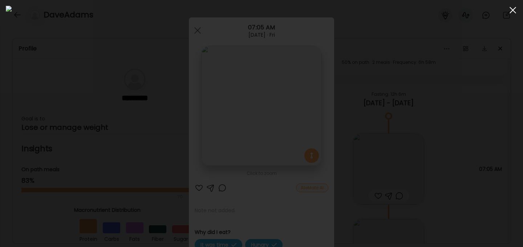
click at [512, 11] on span at bounding box center [513, 10] width 7 height 7
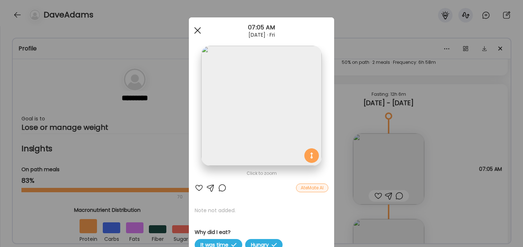
click at [195, 30] on div at bounding box center [197, 30] width 15 height 15
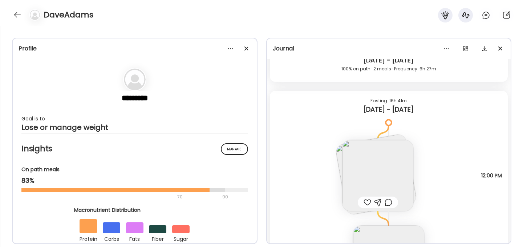
scroll to position [249, 0]
click at [381, 179] on img at bounding box center [377, 177] width 71 height 71
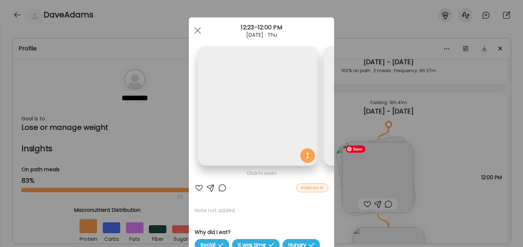
scroll to position [0, 118]
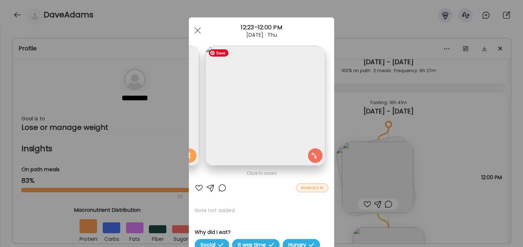
click at [282, 114] on img at bounding box center [265, 106] width 120 height 120
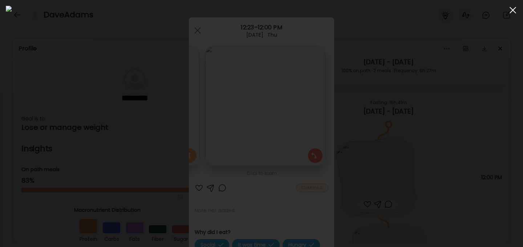
click at [513, 10] on span at bounding box center [513, 10] width 7 height 7
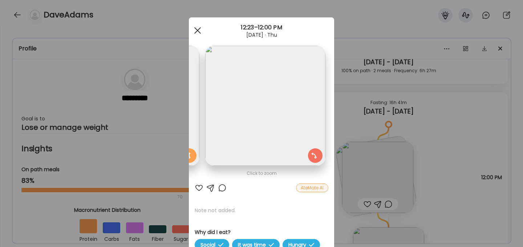
click at [197, 29] on div at bounding box center [197, 30] width 15 height 15
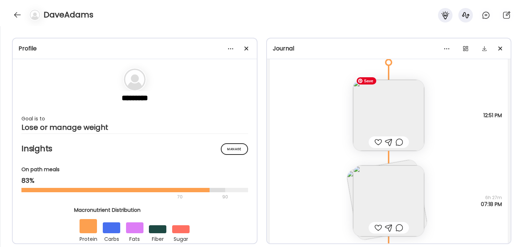
scroll to position [45, 0]
click at [385, 118] on img at bounding box center [388, 116] width 71 height 71
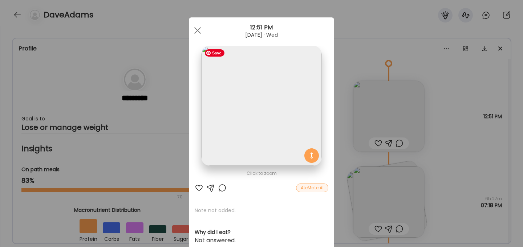
click at [275, 134] on img at bounding box center [261, 106] width 120 height 120
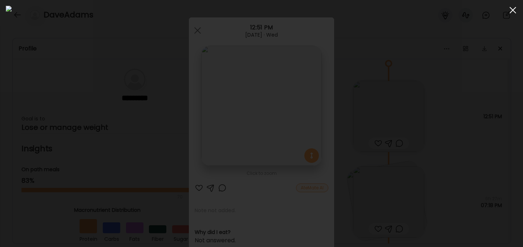
click at [513, 9] on span at bounding box center [513, 10] width 7 height 7
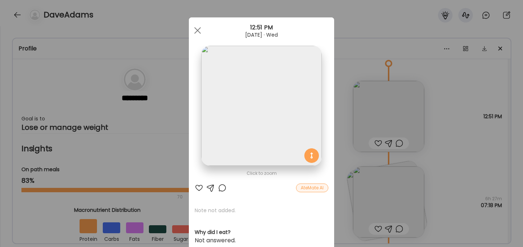
click at [460, 114] on div "Ate Coach Dashboard Wahoo! It’s official Take a moment to set up your Coach Pro…" at bounding box center [261, 123] width 523 height 247
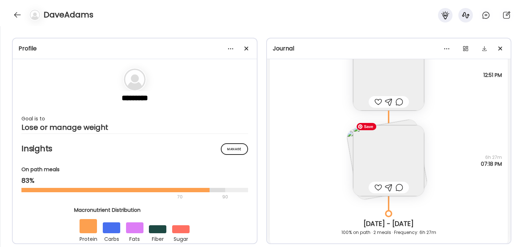
scroll to position [86, 0]
click at [392, 154] on img at bounding box center [388, 161] width 71 height 71
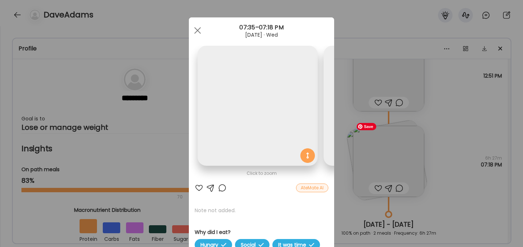
scroll to position [0, 118]
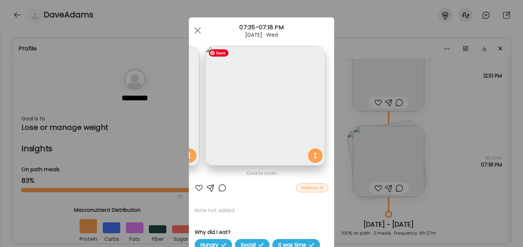
click at [258, 94] on img at bounding box center [265, 106] width 120 height 120
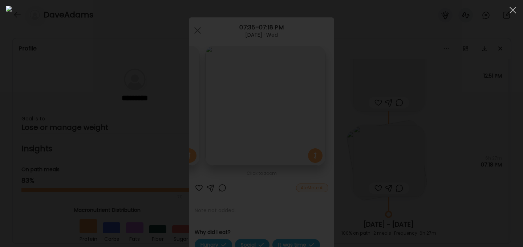
click at [472, 80] on div at bounding box center [262, 124] width 512 height 236
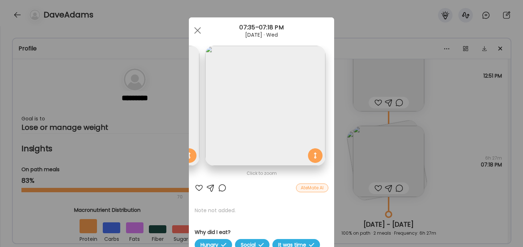
click at [351, 27] on div "Ate Coach Dashboard Wahoo! It’s official Take a moment to set up your Coach Pro…" at bounding box center [261, 123] width 523 height 247
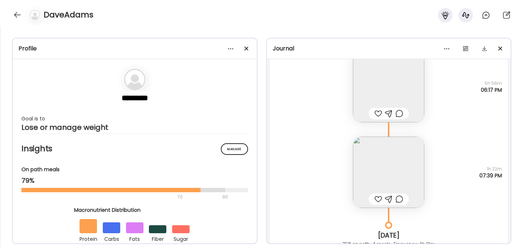
scroll to position [2298, 0]
click at [389, 91] on img at bounding box center [388, 88] width 71 height 71
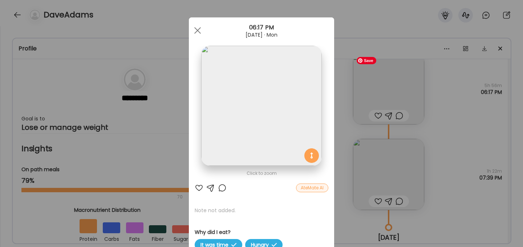
scroll to position [0, 0]
click at [258, 110] on img at bounding box center [261, 106] width 120 height 120
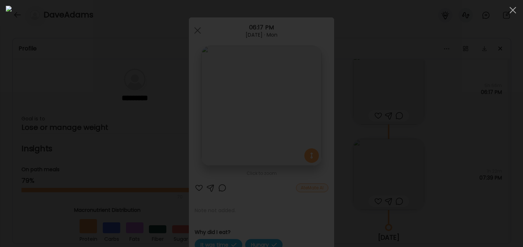
click at [444, 89] on div at bounding box center [262, 124] width 512 height 236
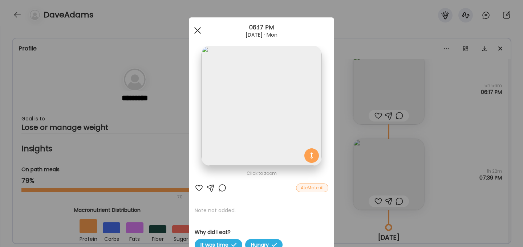
click at [200, 28] on div at bounding box center [197, 30] width 15 height 15
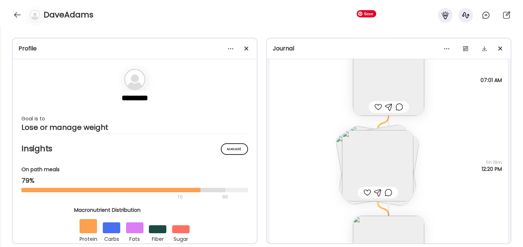
scroll to position [2133, 0]
click at [391, 161] on img at bounding box center [377, 167] width 71 height 71
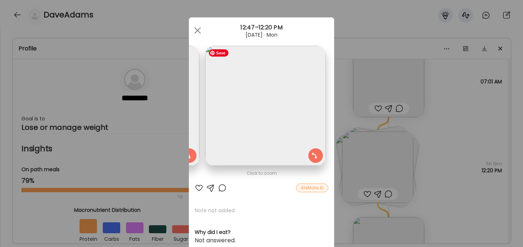
click at [256, 126] on img at bounding box center [265, 106] width 120 height 120
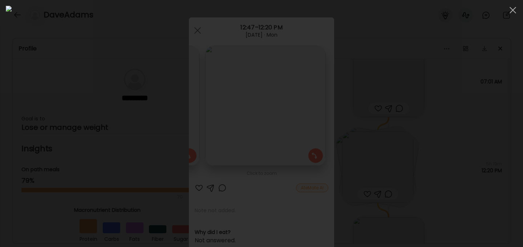
click at [505, 120] on div at bounding box center [262, 124] width 512 height 236
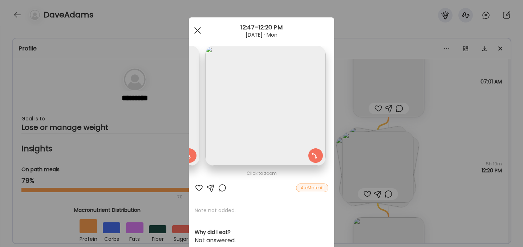
click at [197, 28] on div at bounding box center [197, 30] width 15 height 15
